Goal: Task Accomplishment & Management: Manage account settings

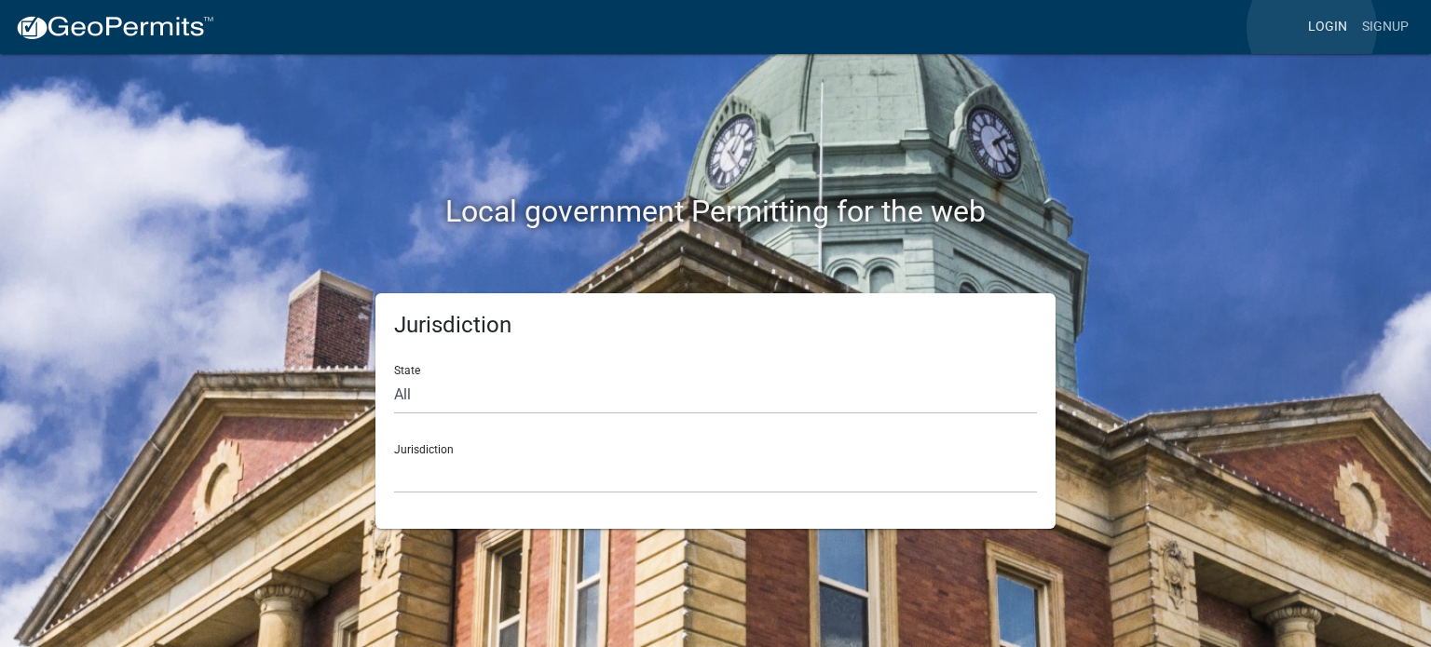
click at [1311, 28] on link "Login" at bounding box center [1327, 26] width 54 height 35
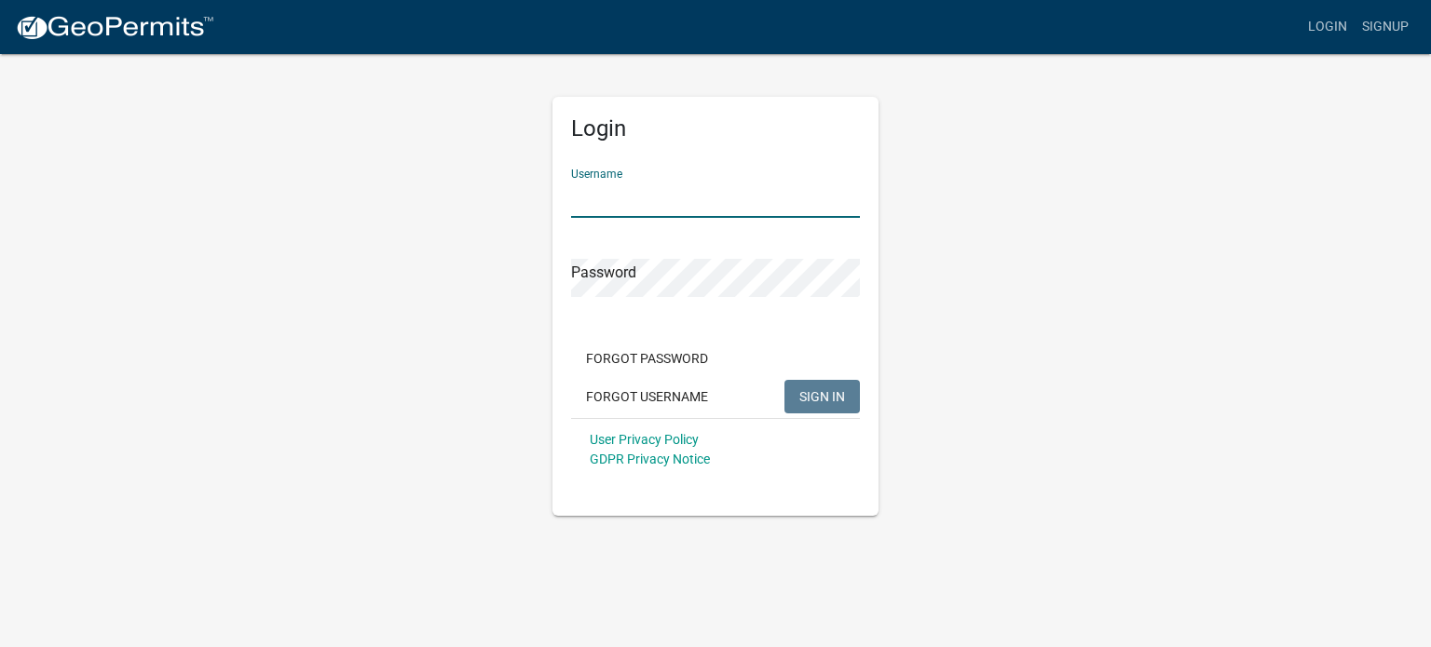
click at [662, 206] on input "Username" at bounding box center [715, 199] width 289 height 38
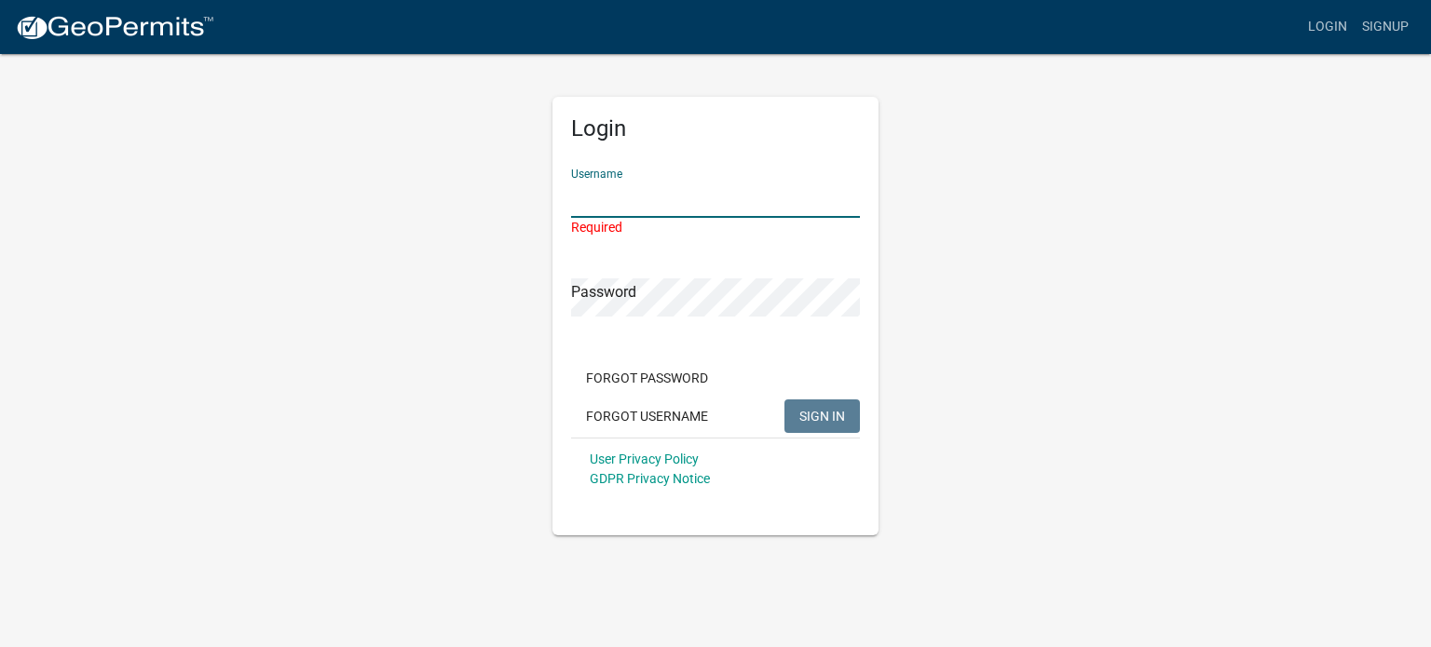
type input "[PERSON_NAME][EMAIL_ADDRESS][DOMAIN_NAME]"
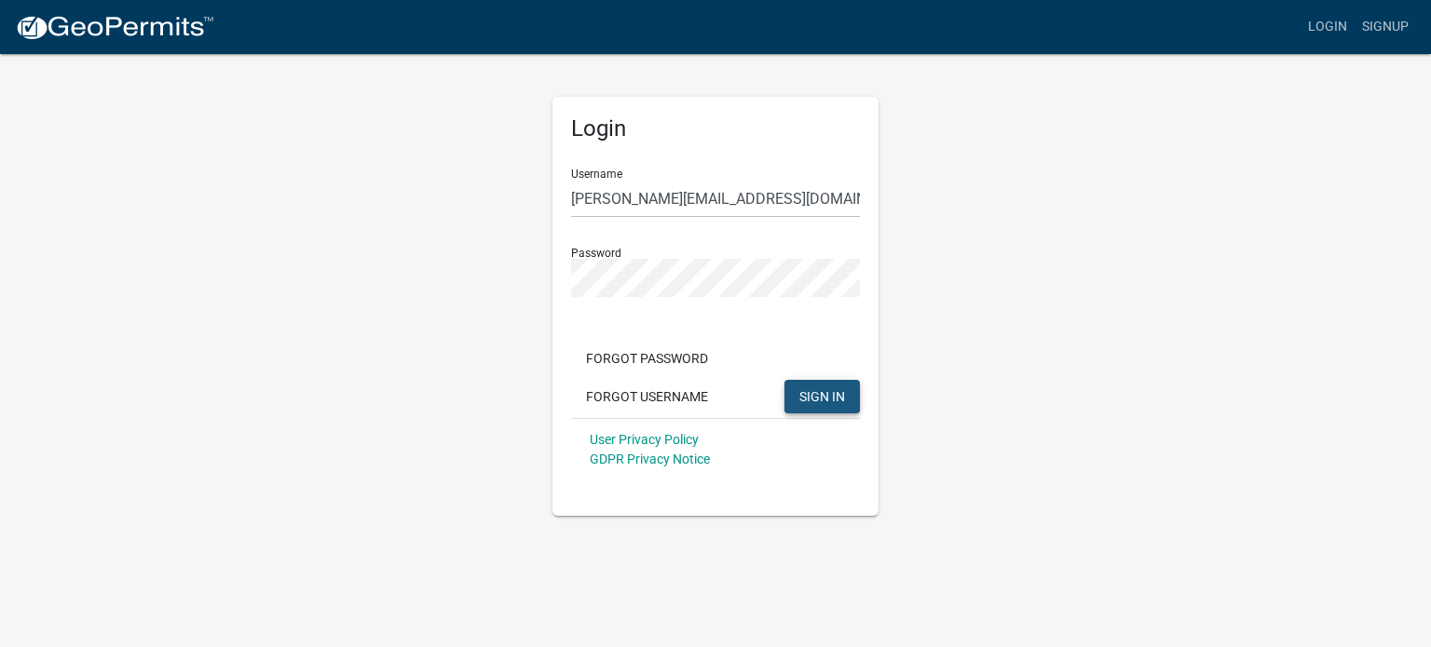
click at [793, 400] on button "SIGN IN" at bounding box center [821, 397] width 75 height 34
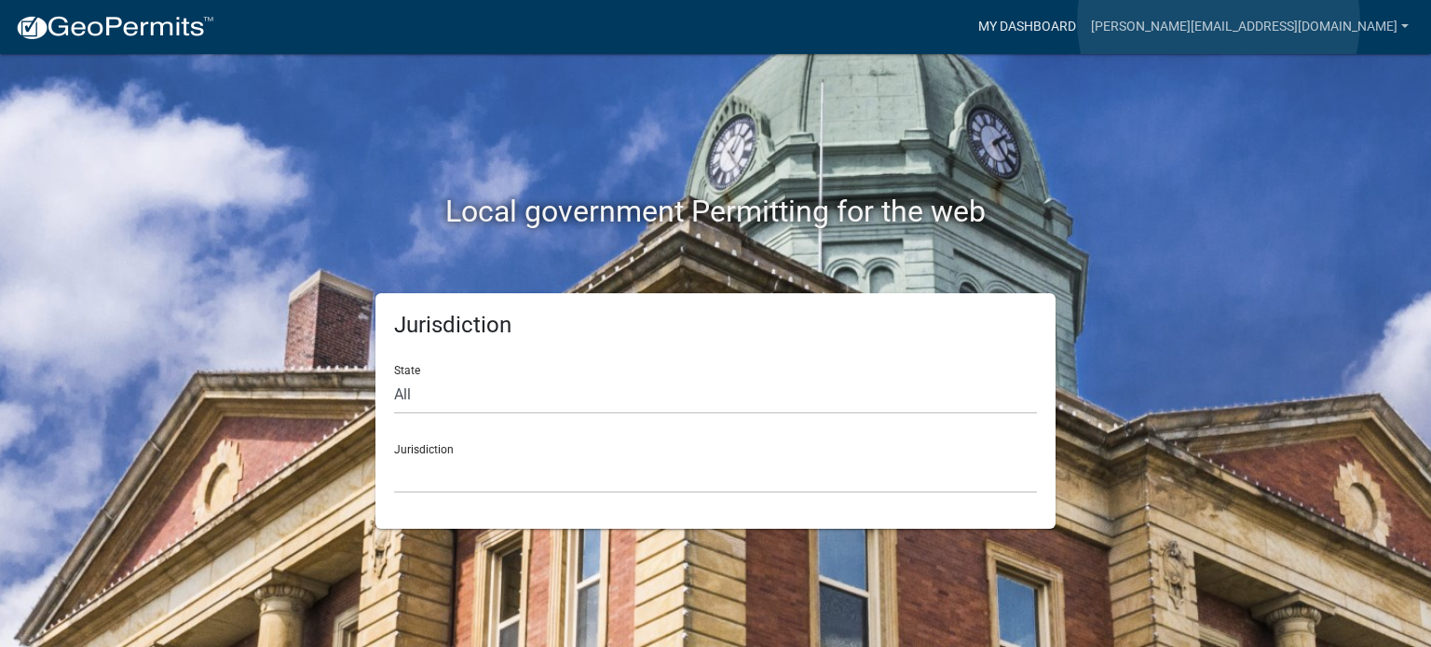
click at [1083, 20] on link "My Dashboard" at bounding box center [1026, 26] width 113 height 35
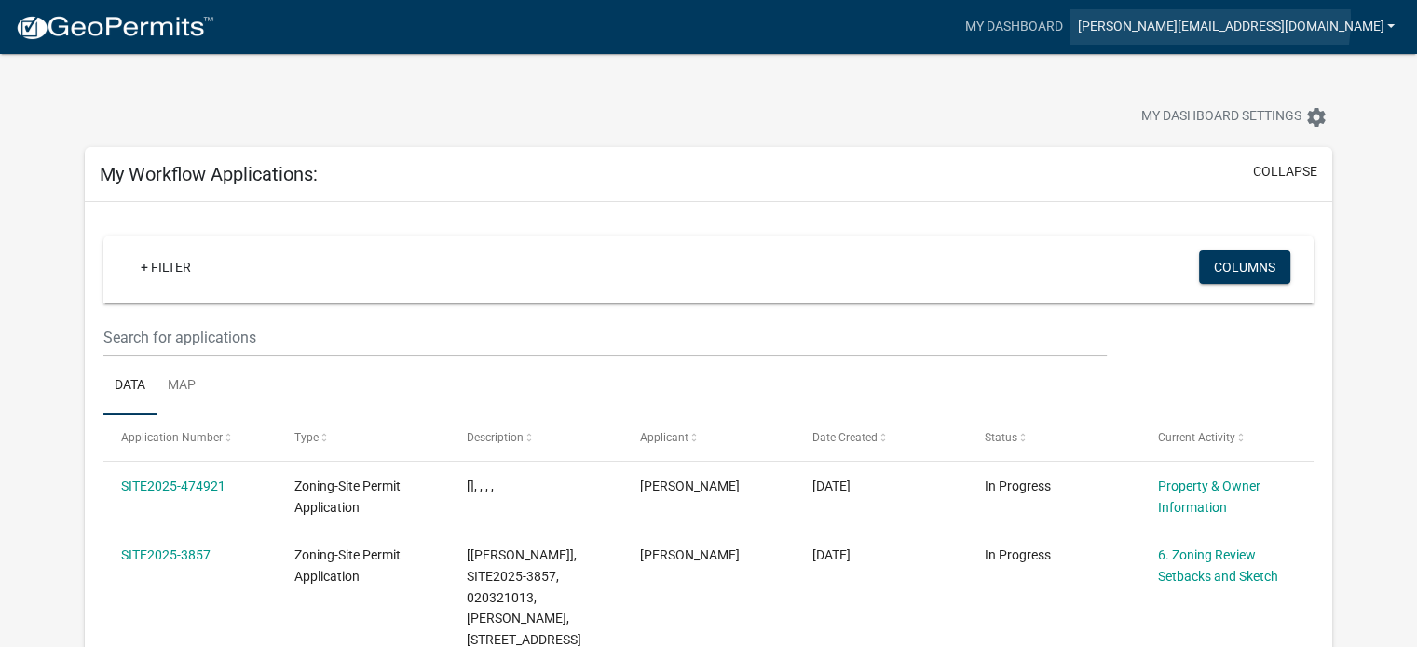
click at [1354, 20] on link "[PERSON_NAME][EMAIL_ADDRESS][DOMAIN_NAME]" at bounding box center [1235, 26] width 332 height 35
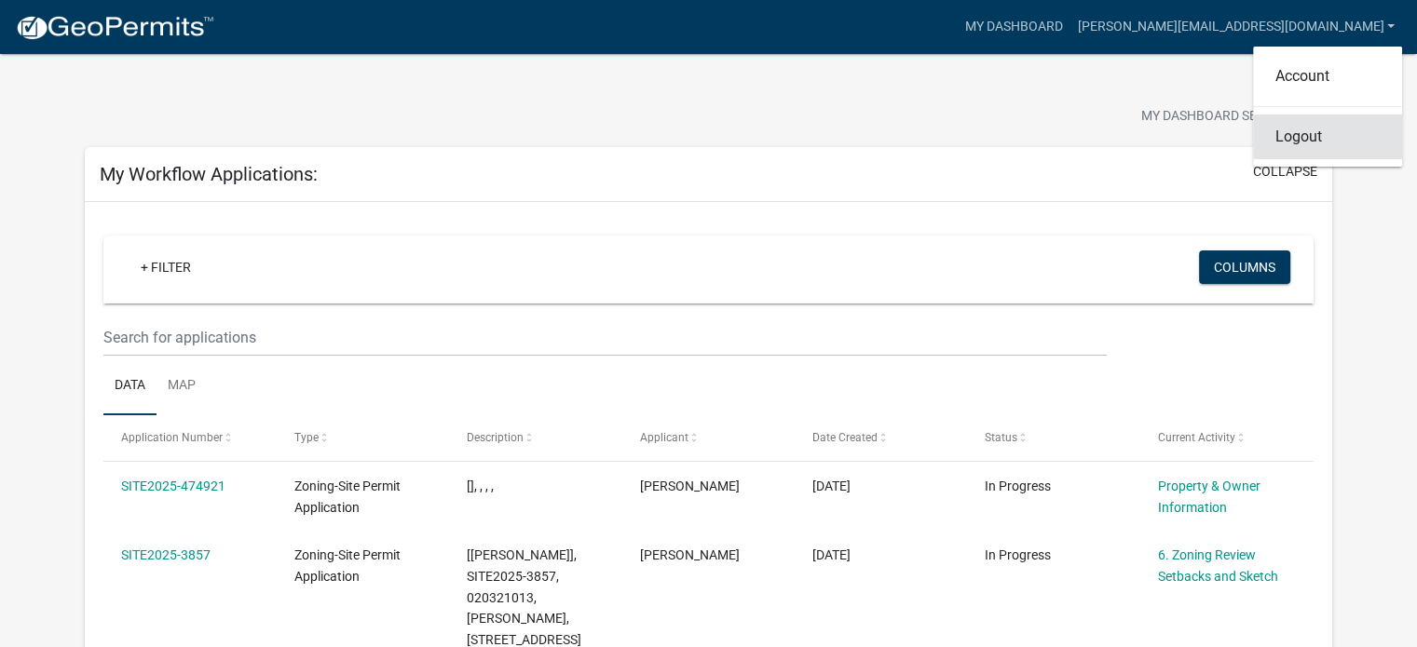
click at [1301, 139] on link "Logout" at bounding box center [1327, 137] width 149 height 45
